Goal: Task Accomplishment & Management: Manage account settings

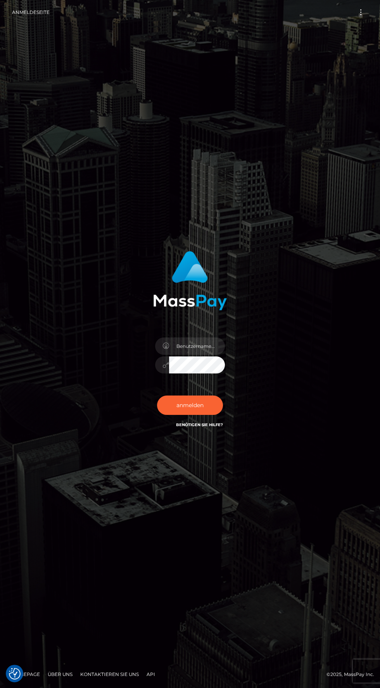
scroll to position [1, 0]
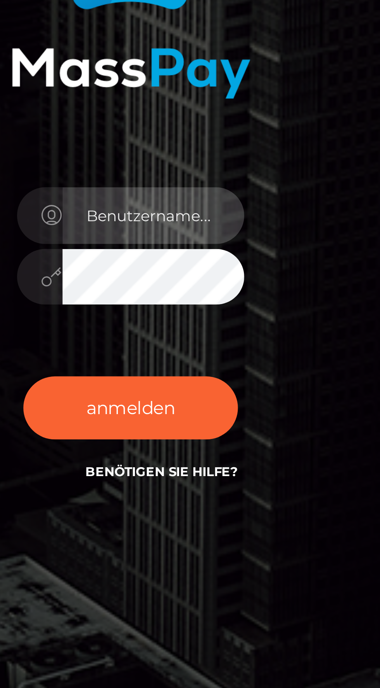
click at [202, 355] on input "text" at bounding box center [197, 345] width 56 height 17
type input "[EMAIL_ADDRESS][DOMAIN_NAME]"
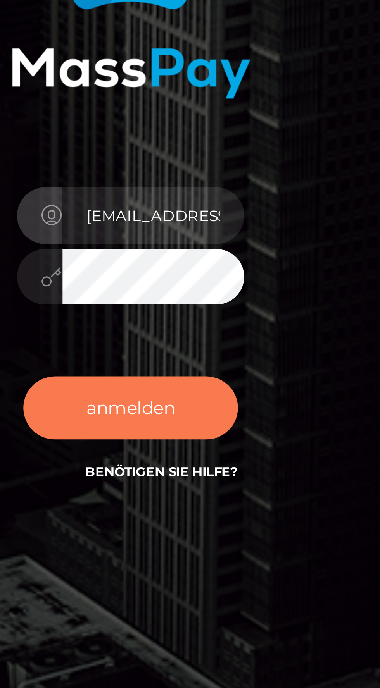
click at [201, 409] on font "anmelden" at bounding box center [189, 405] width 27 height 7
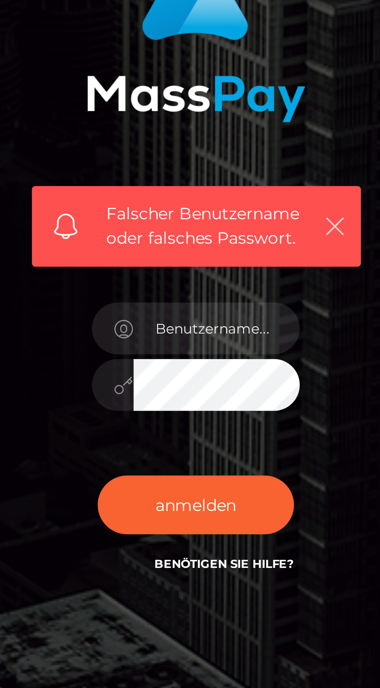
click at [238, 332] on icon "button" at bounding box center [237, 329] width 8 height 8
click at [236, 332] on icon "button" at bounding box center [237, 329] width 8 height 8
click at [234, 332] on icon "button" at bounding box center [237, 329] width 8 height 8
